Goal: Transaction & Acquisition: Purchase product/service

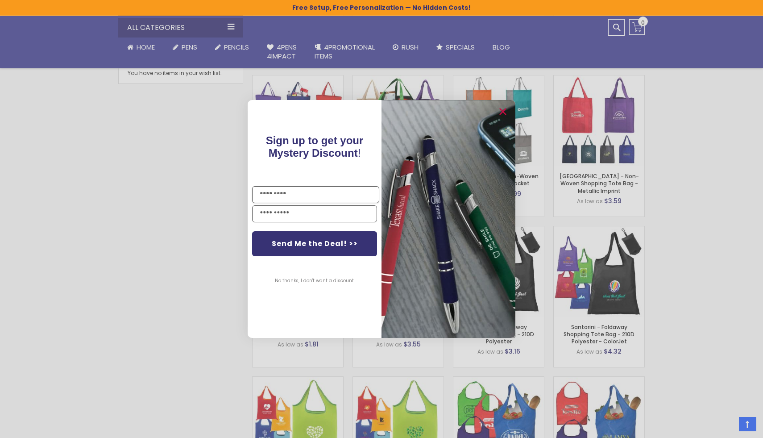
scroll to position [571, 0]
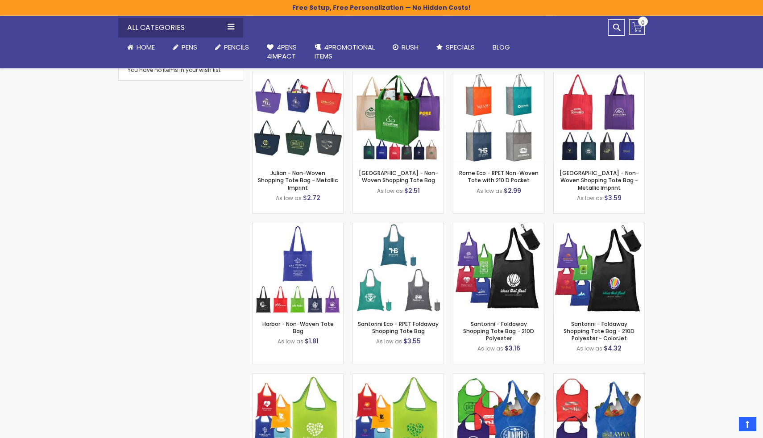
click at [732, 205] on div "Close dialog Sign up to get your Mystery Discount ! Name Email Send Me the Deal…" at bounding box center [381, 219] width 763 height 438
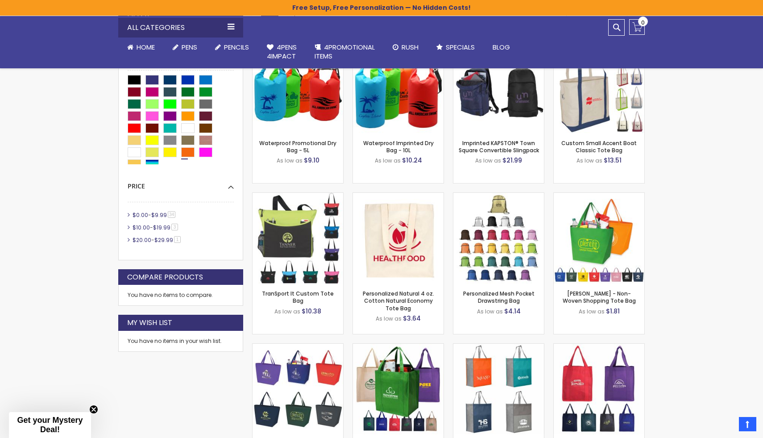
scroll to position [303, 0]
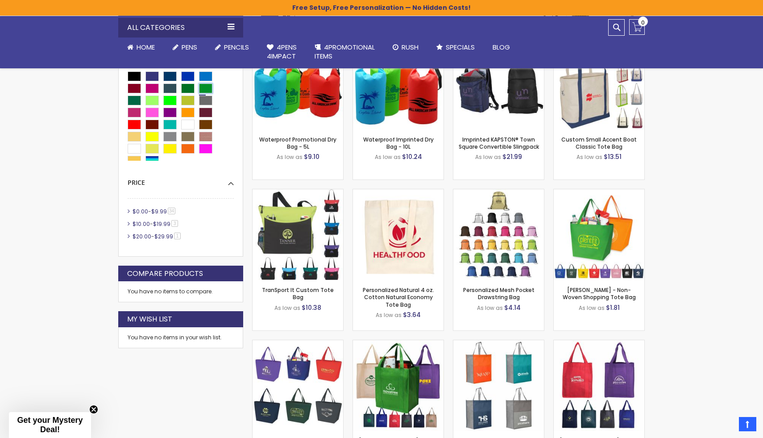
click at [211, 87] on div "Kelly Green" at bounding box center [205, 88] width 13 height 10
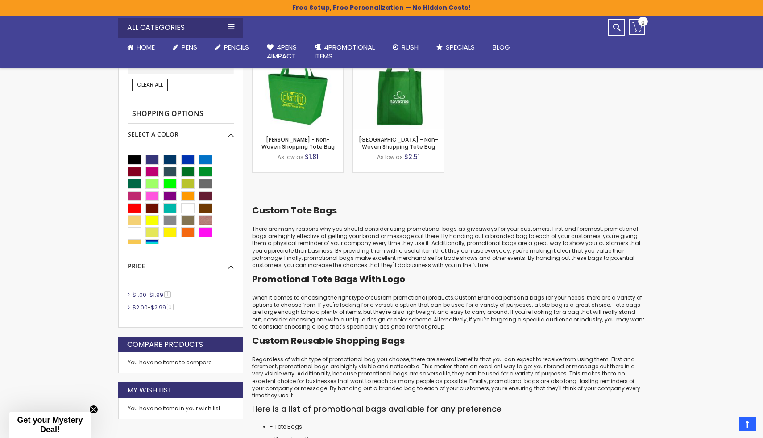
click at [721, 233] on div "Skip to Content sample Wishlist Sign Out Sign In Sign In Login Forgot Your Pass…" at bounding box center [381, 293] width 763 height 1192
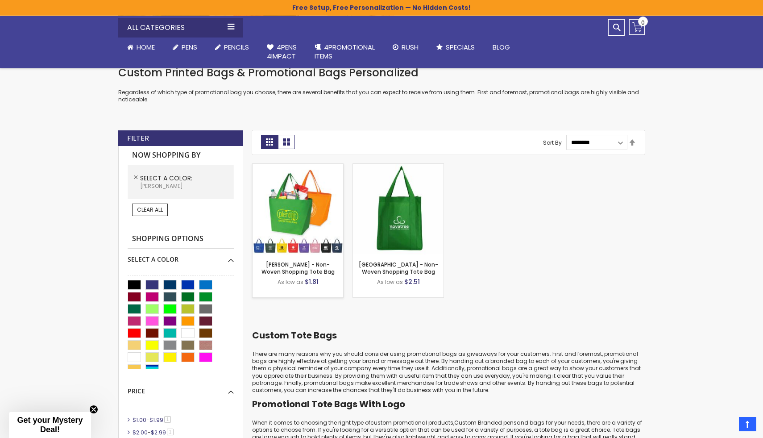
scroll to position [196, 0]
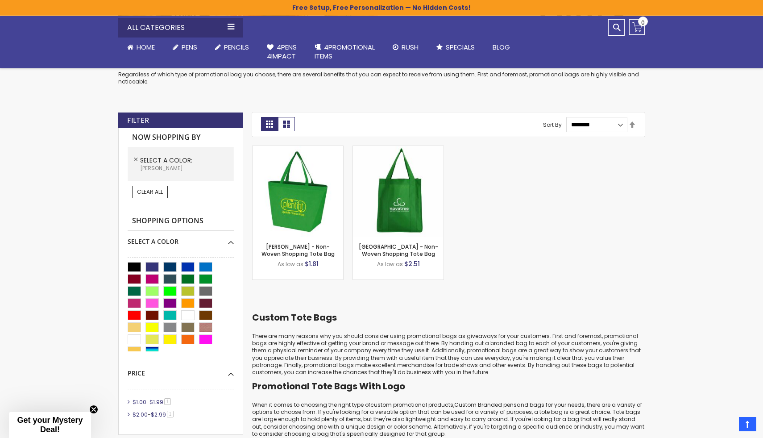
scroll to position [303, 0]
